Goal: Find specific page/section

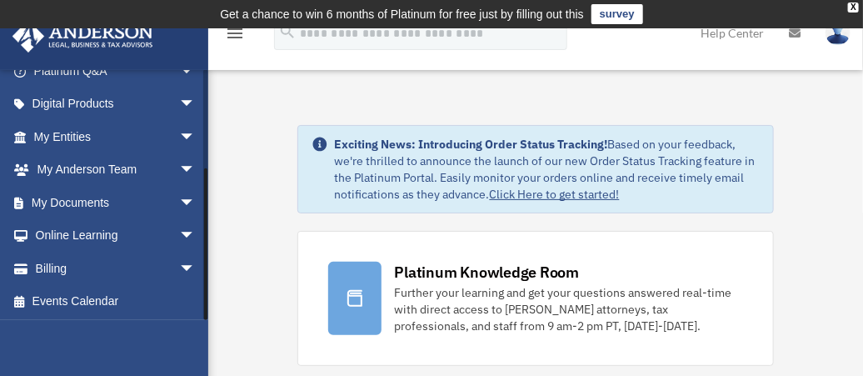
scroll to position [150, 0]
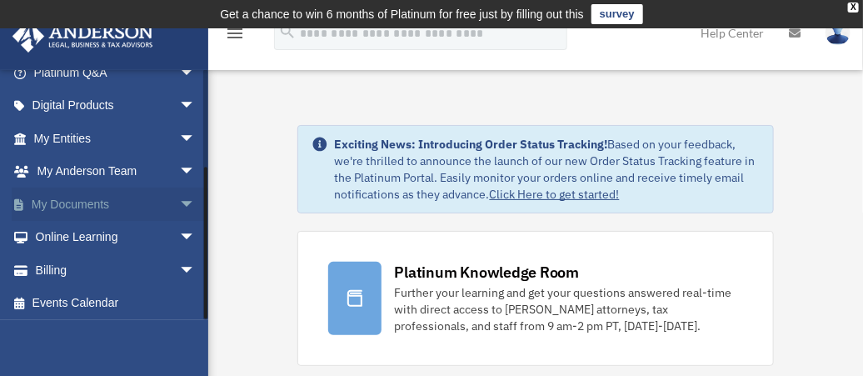
click at [144, 193] on link "My Documents arrow_drop_down" at bounding box center [116, 203] width 209 height 33
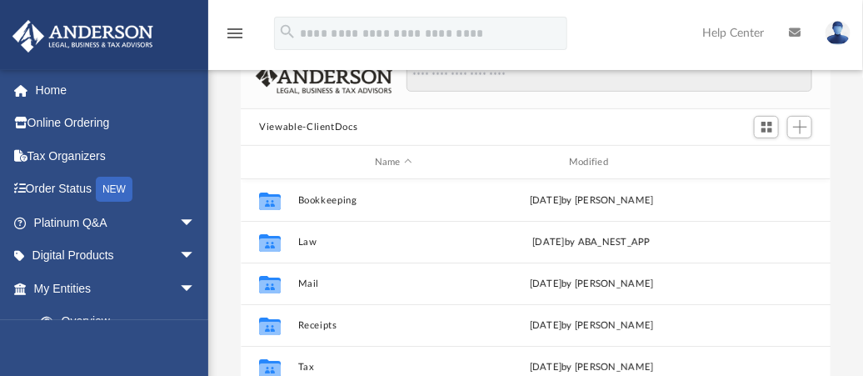
scroll to position [135, 0]
